Goal: Information Seeking & Learning: Learn about a topic

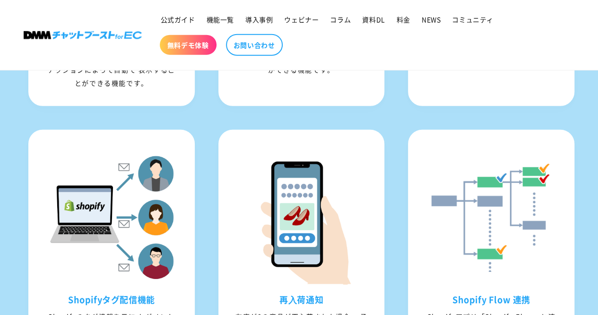
scroll to position [1213, 0]
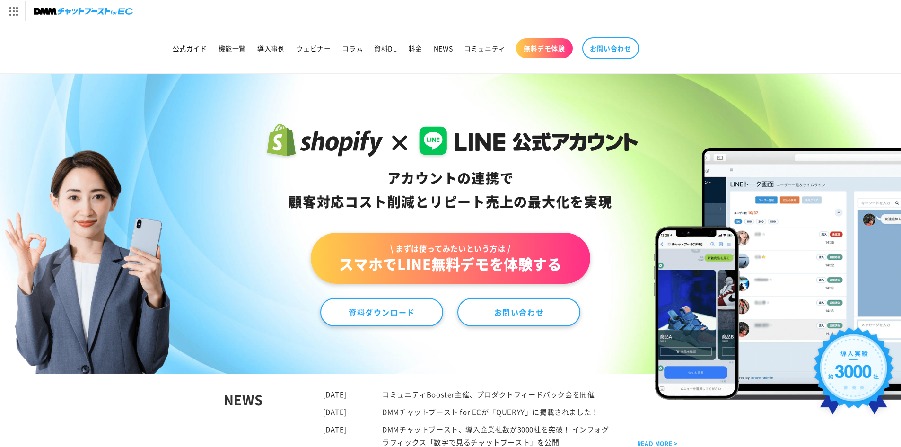
click at [263, 47] on span "導入事例" at bounding box center [270, 48] width 27 height 9
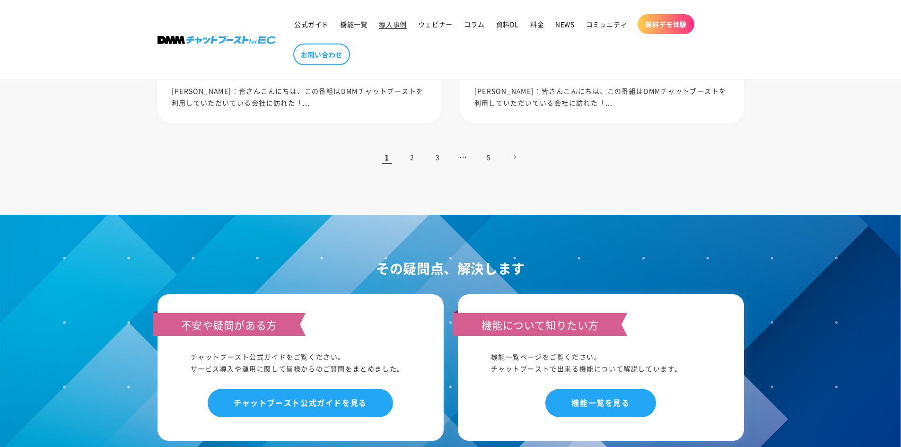
scroll to position [1088, 0]
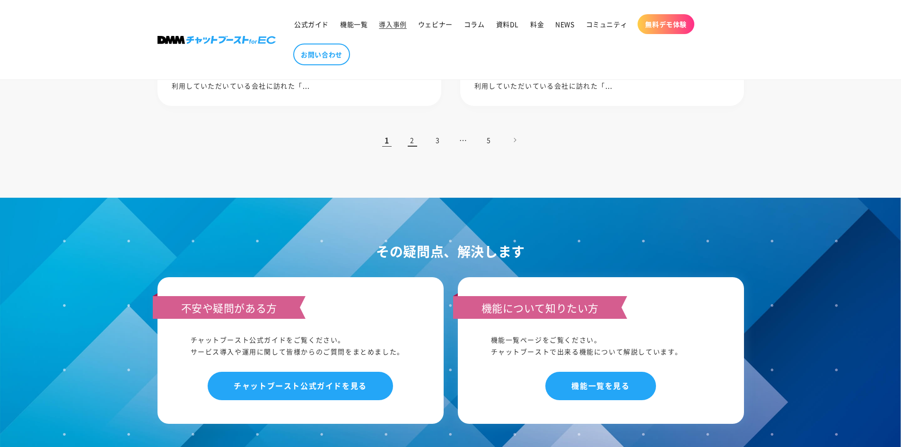
click at [413, 141] on link "2" at bounding box center [412, 140] width 21 height 21
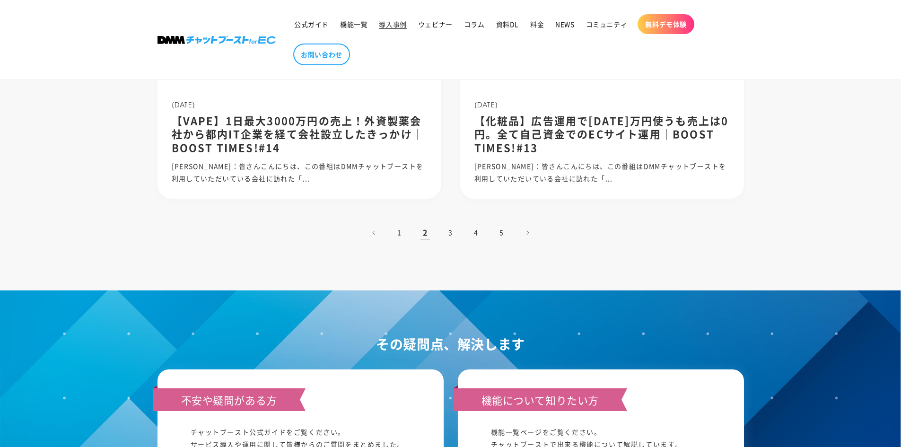
scroll to position [993, 0]
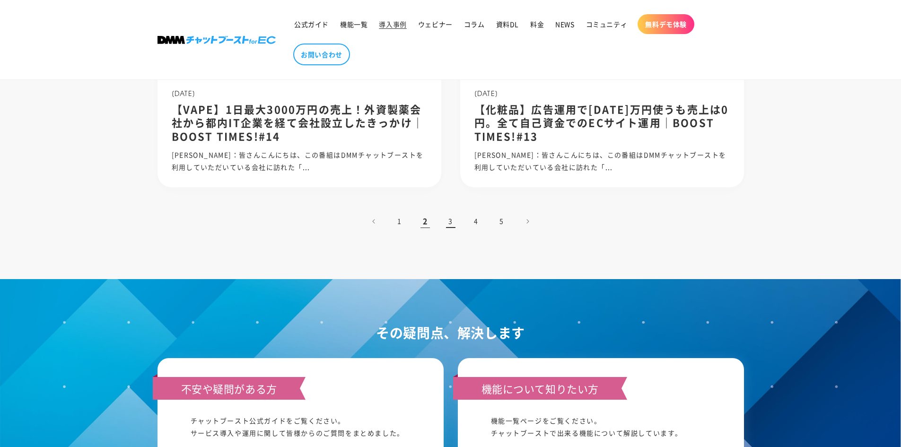
click at [452, 223] on link "3" at bounding box center [450, 221] width 21 height 21
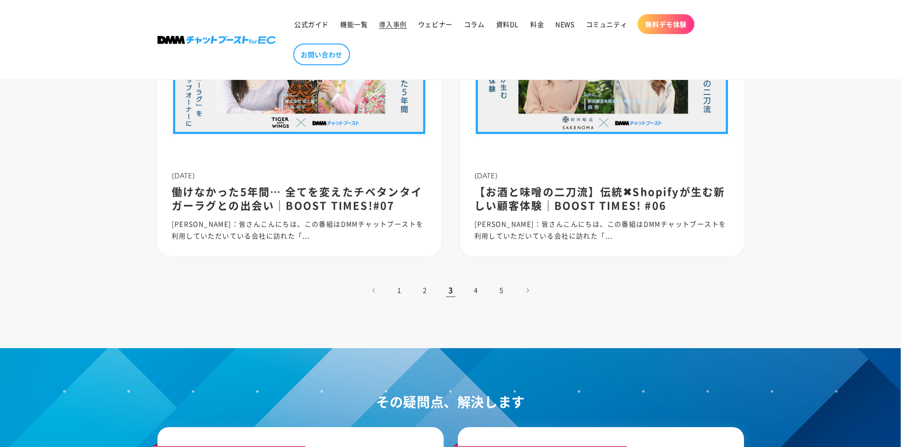
scroll to position [899, 0]
